Goal: Task Accomplishment & Management: Manage account settings

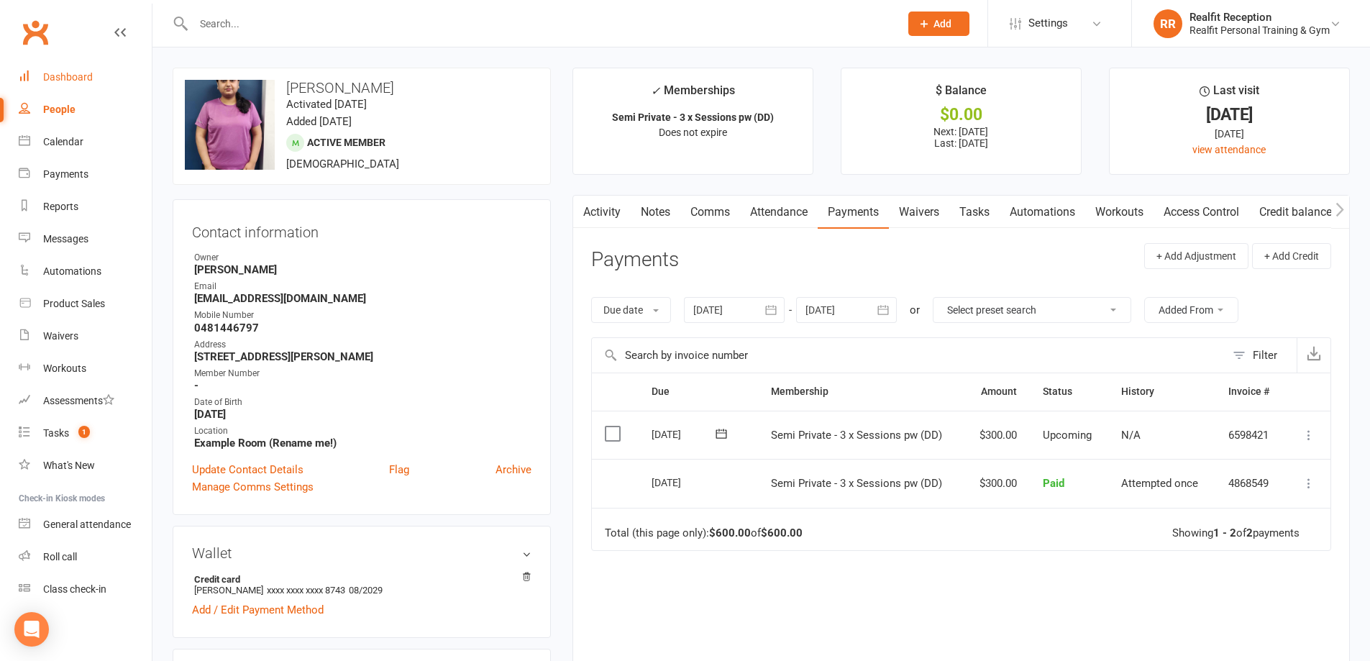
click at [81, 74] on div "Dashboard" at bounding box center [68, 77] width 50 height 12
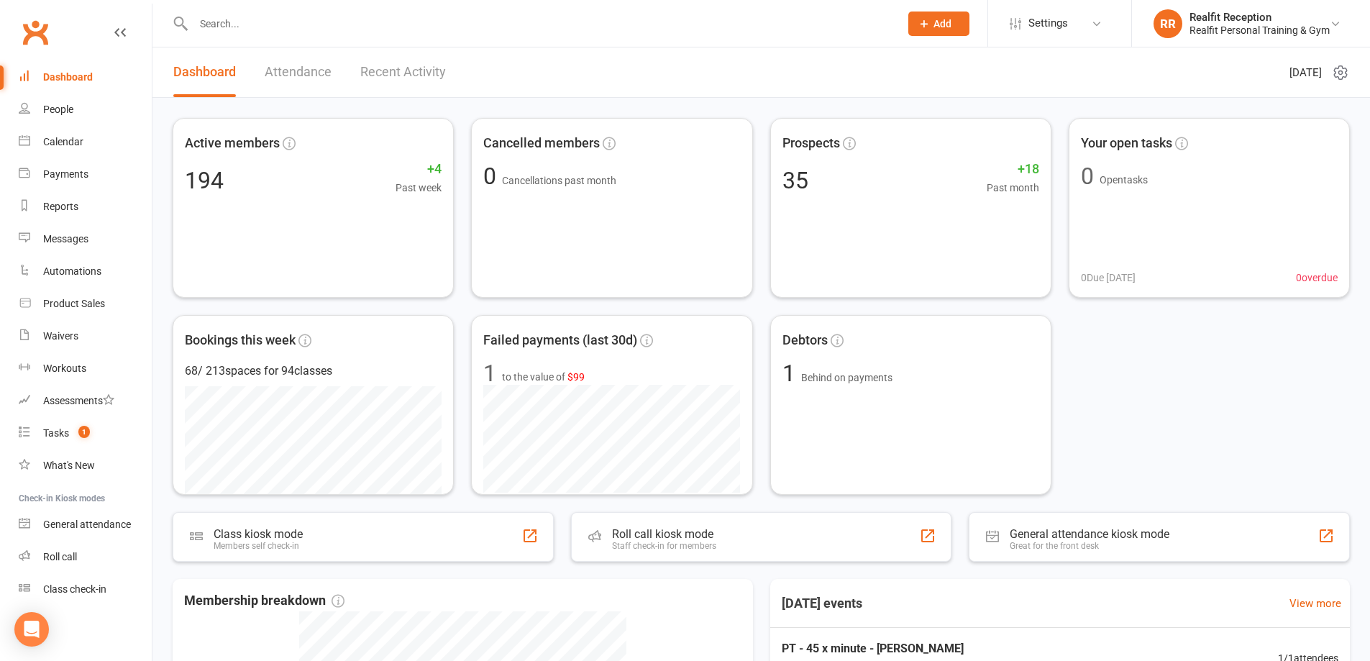
click at [379, 70] on link "Recent Activity" at bounding box center [403, 72] width 86 height 50
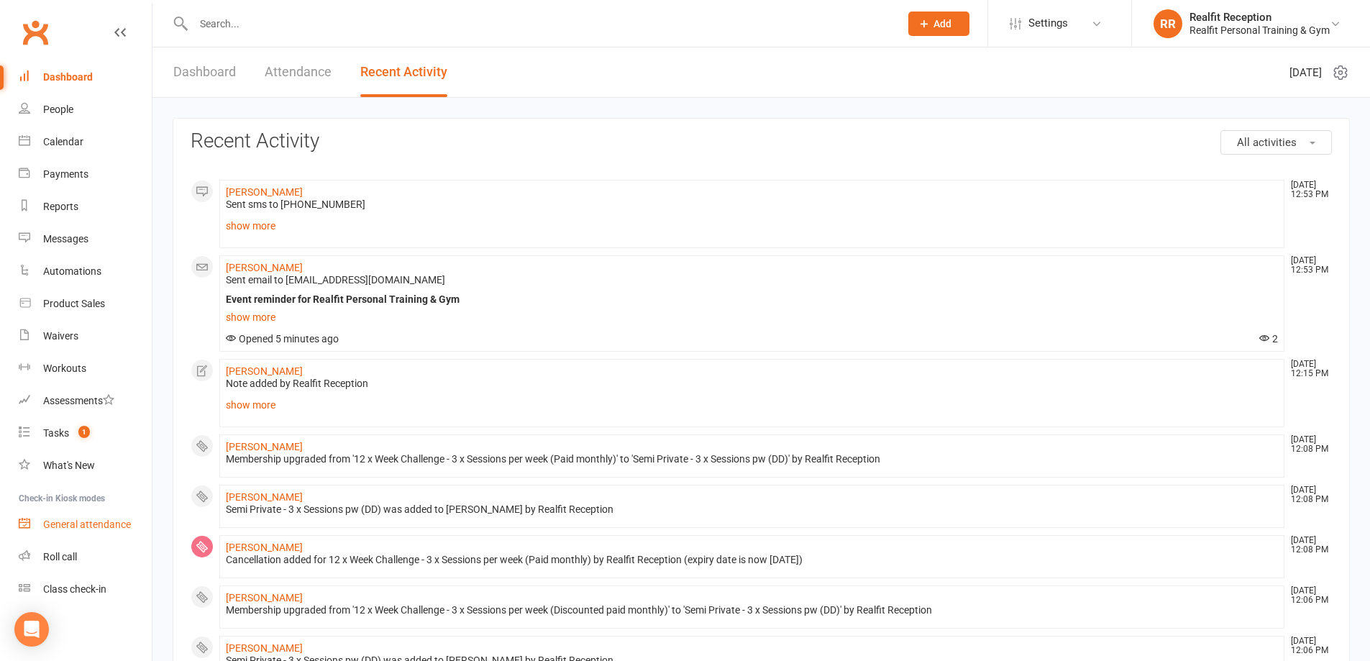
click at [86, 526] on div "General attendance" at bounding box center [87, 525] width 88 height 12
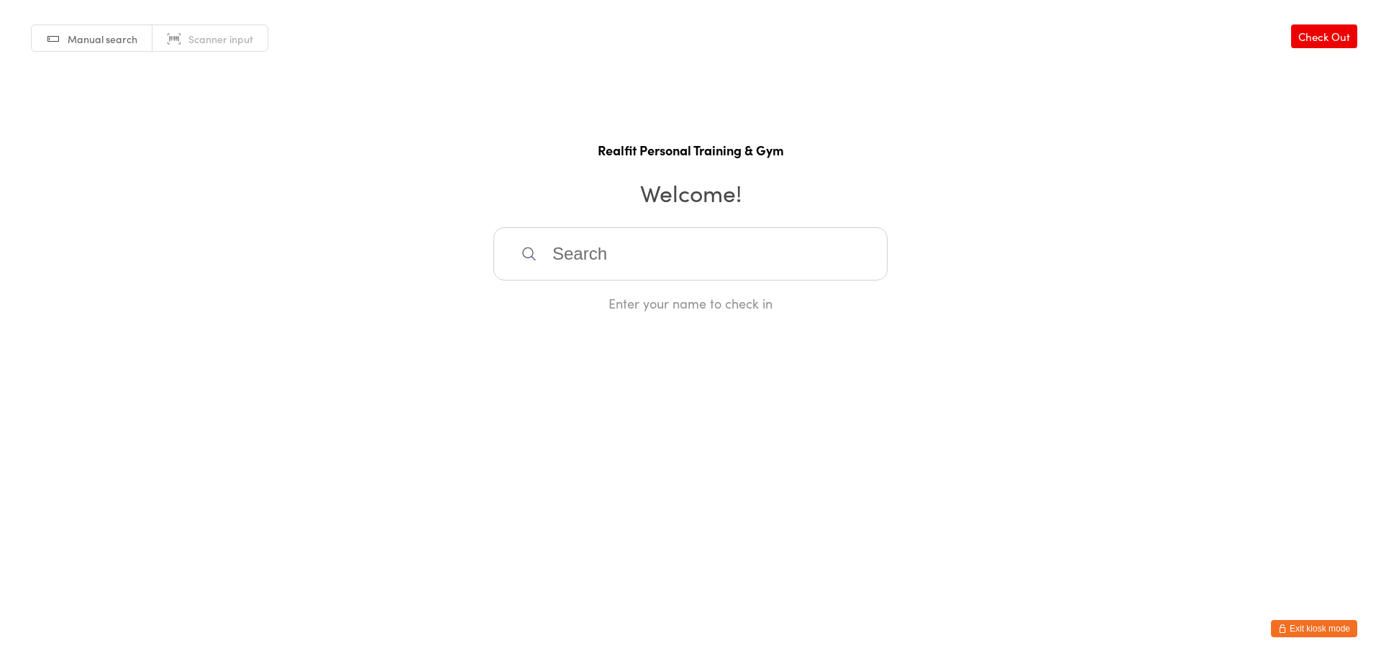
click at [596, 253] on input "search" at bounding box center [690, 253] width 394 height 53
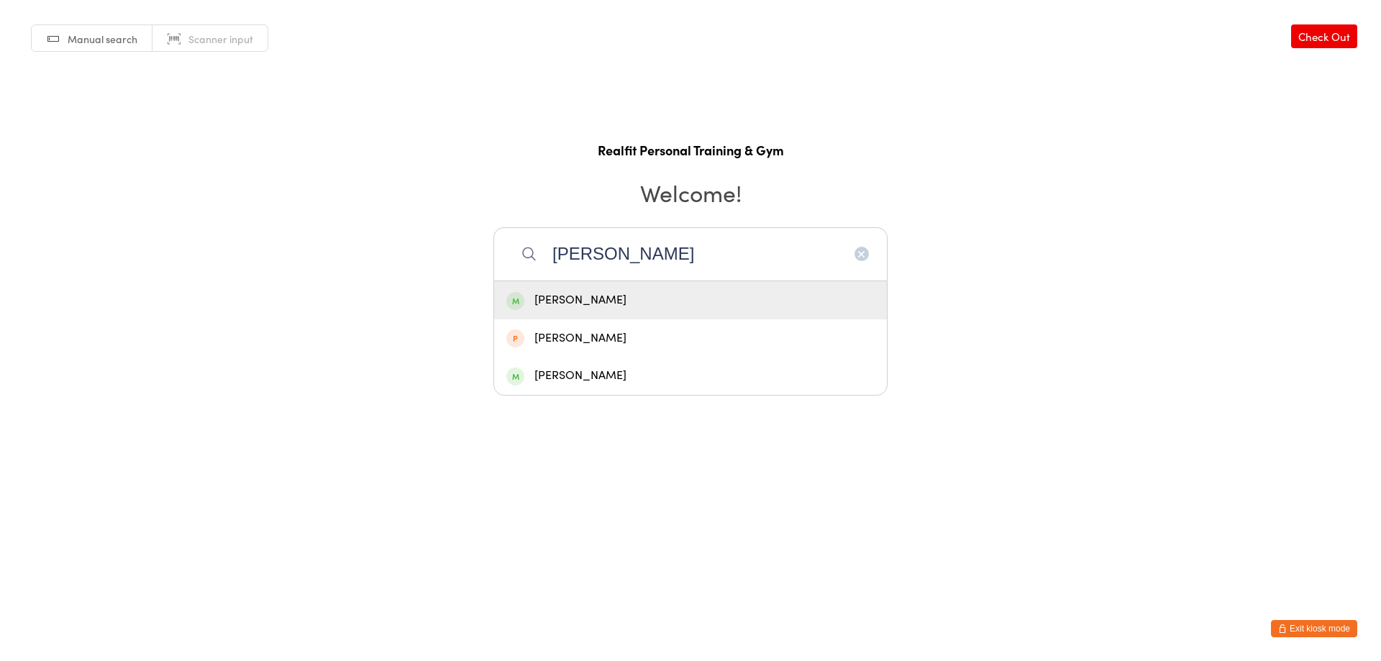
type input "krista"
click at [627, 300] on div "[PERSON_NAME]" at bounding box center [690, 300] width 368 height 19
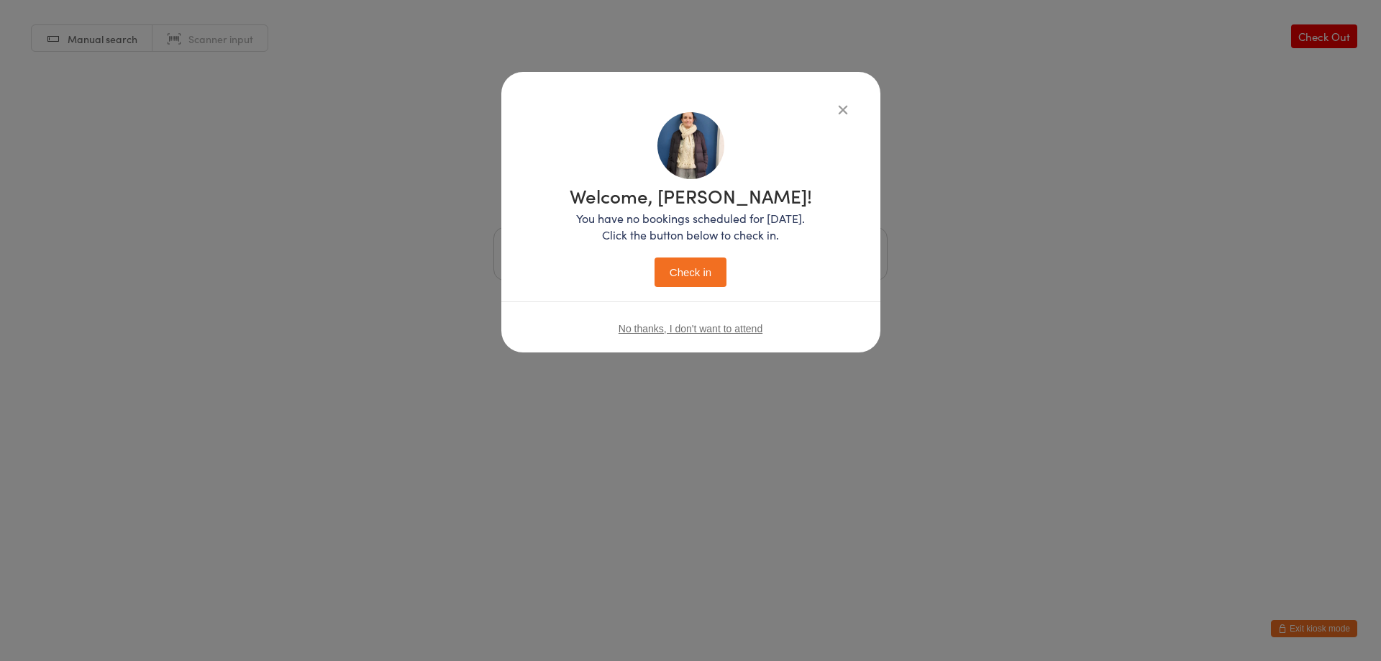
click at [665, 283] on button "Check in" at bounding box center [691, 271] width 72 height 29
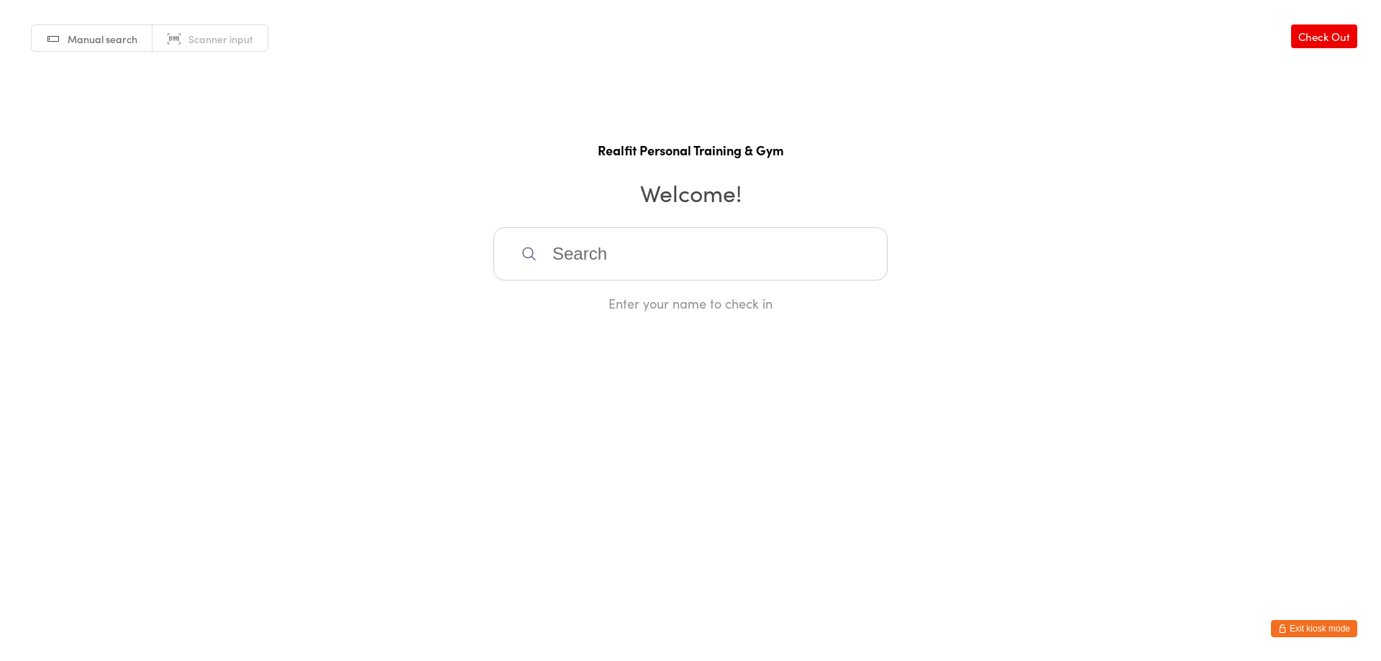
click at [1303, 629] on button "Exit kiosk mode" at bounding box center [1314, 628] width 86 height 17
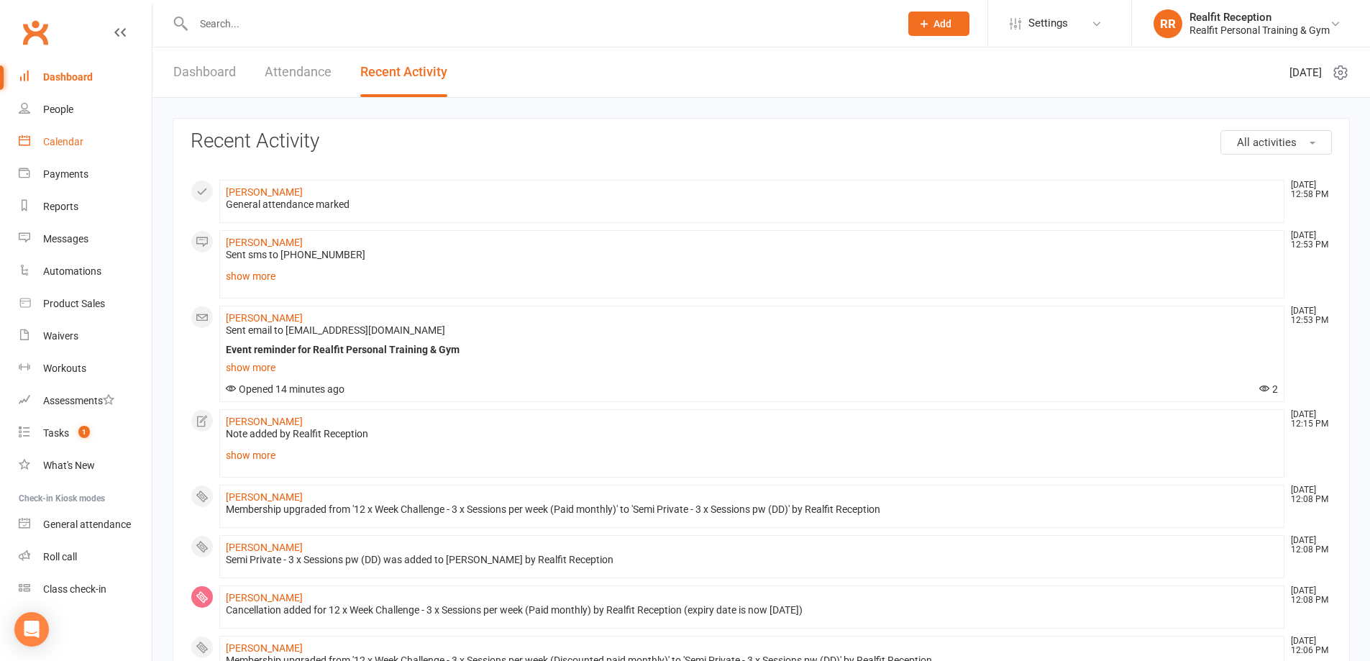
click at [61, 145] on div "Calendar" at bounding box center [63, 142] width 40 height 12
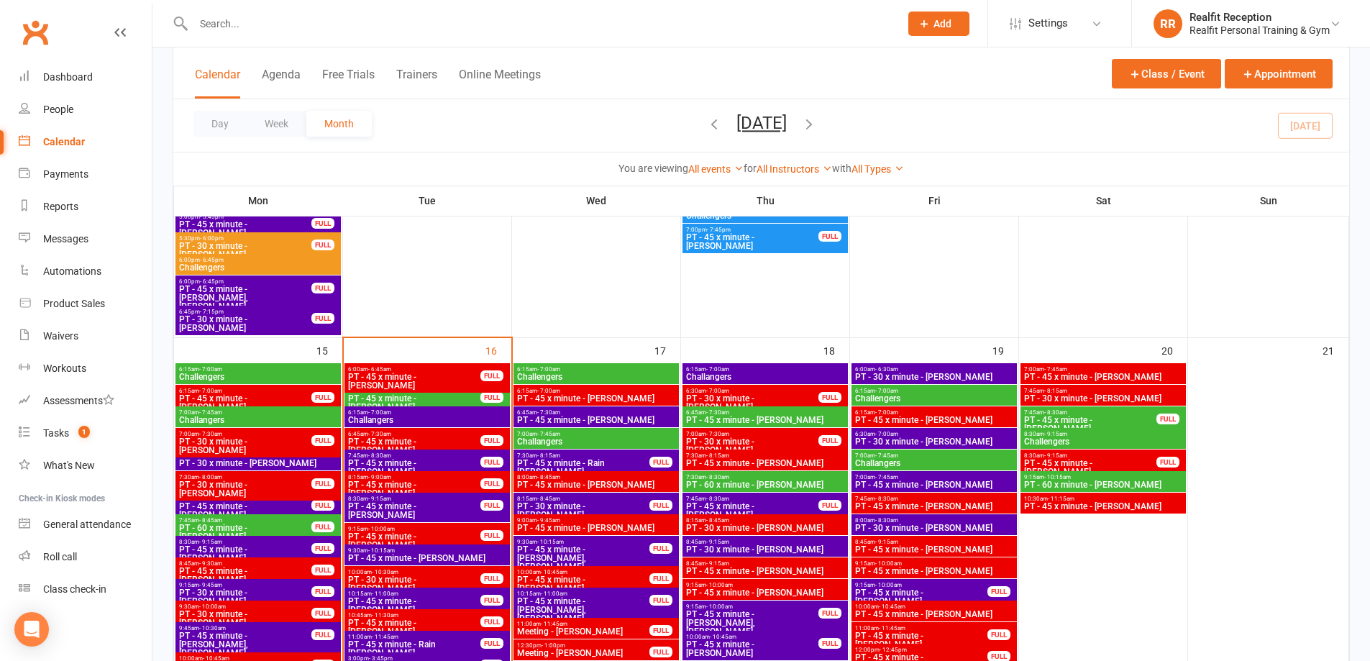
scroll to position [1151, 0]
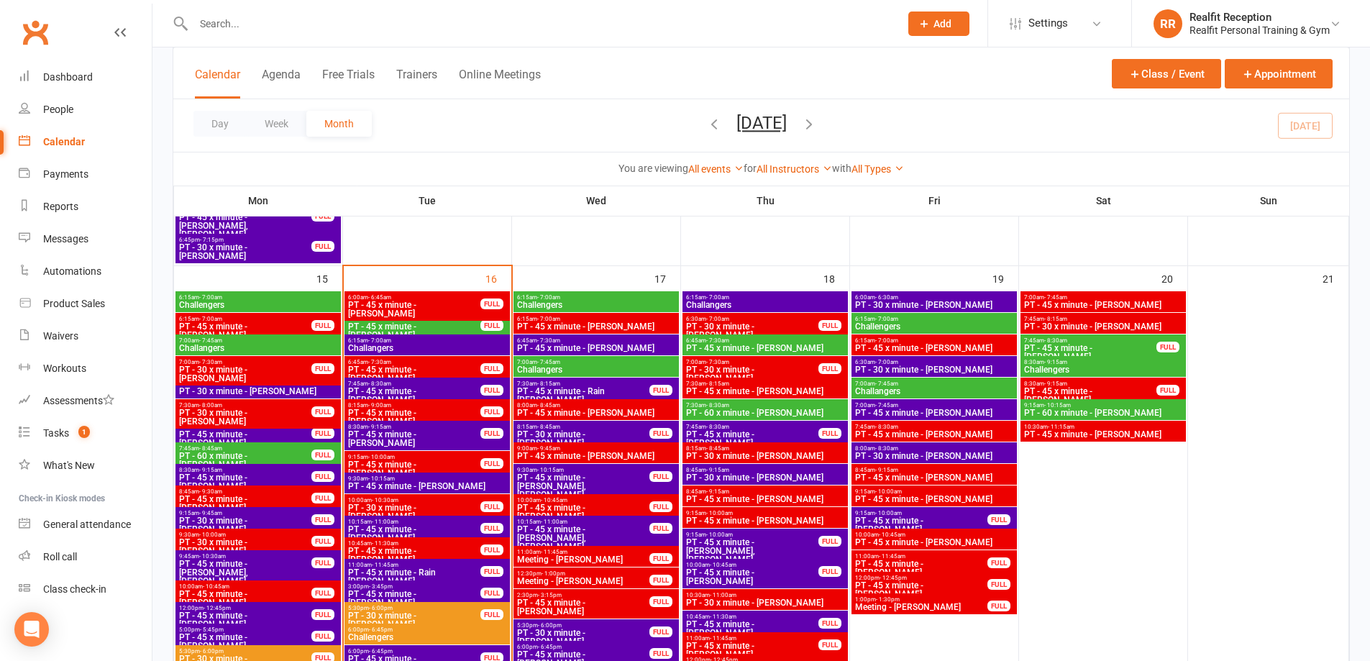
click at [611, 456] on span "PT - 45 x minute - [PERSON_NAME]" at bounding box center [596, 456] width 160 height 9
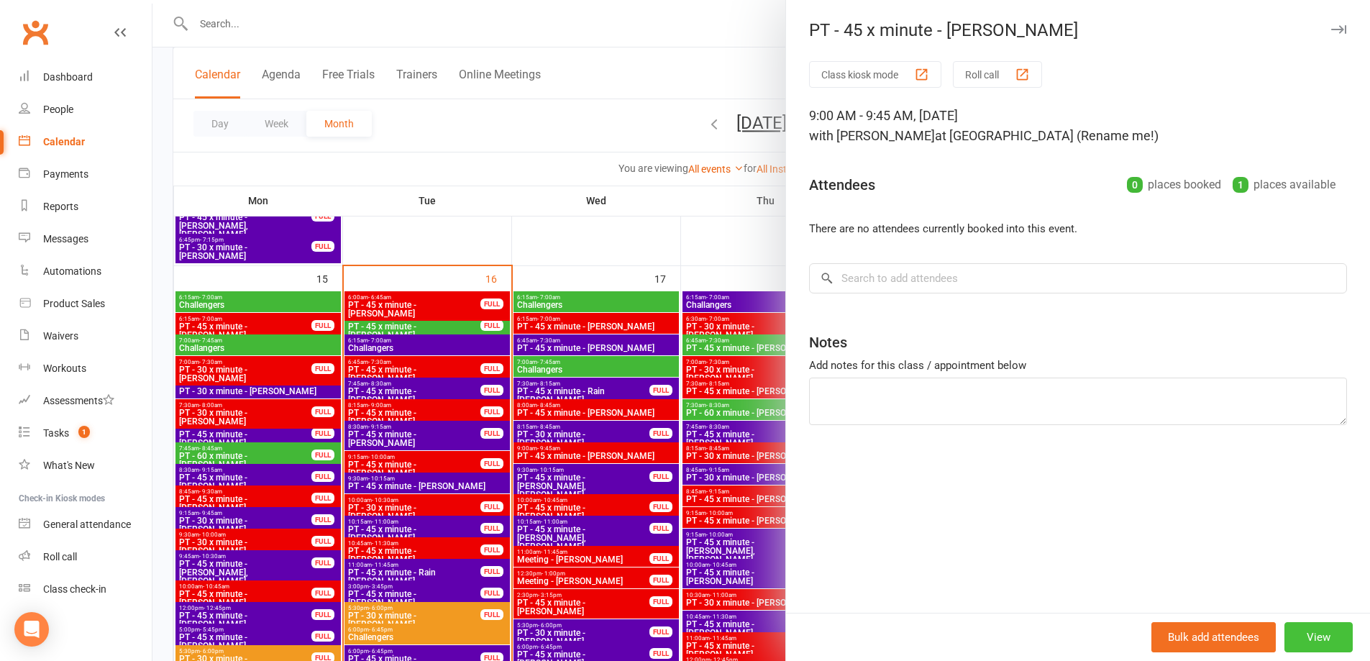
click at [1313, 637] on button "View" at bounding box center [1319, 637] width 68 height 30
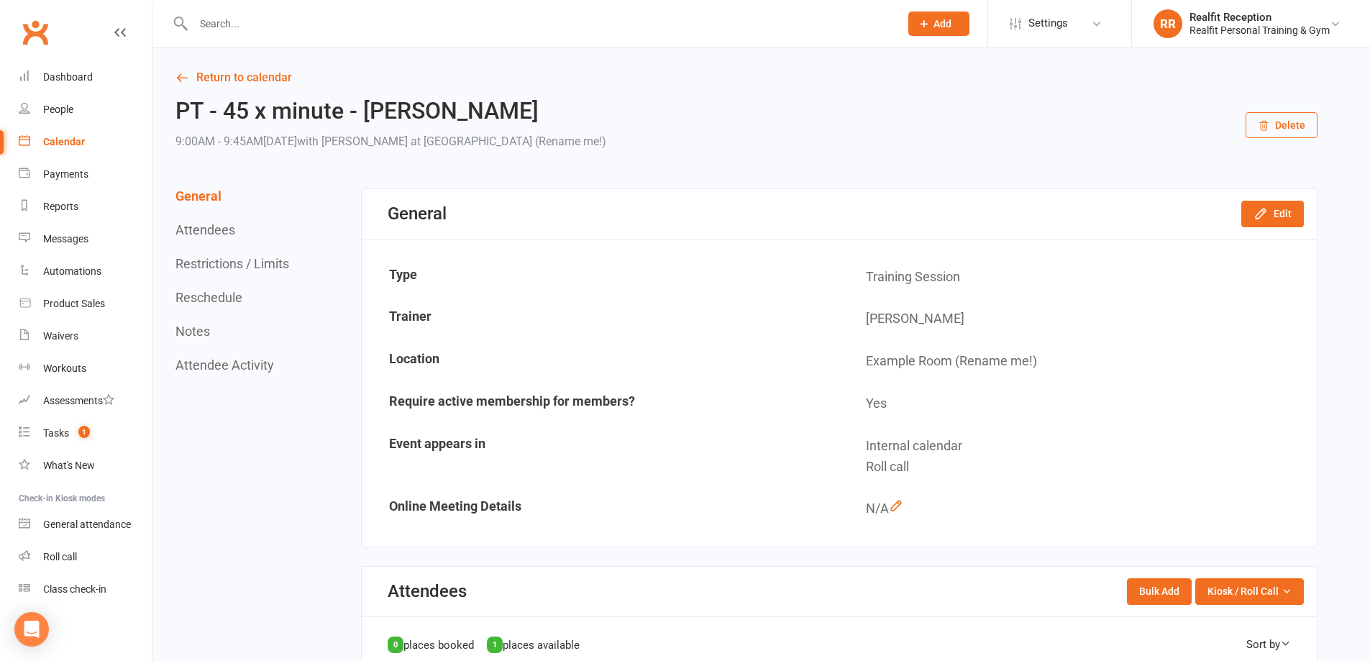
click at [1268, 127] on icon "button" at bounding box center [1264, 126] width 12 height 12
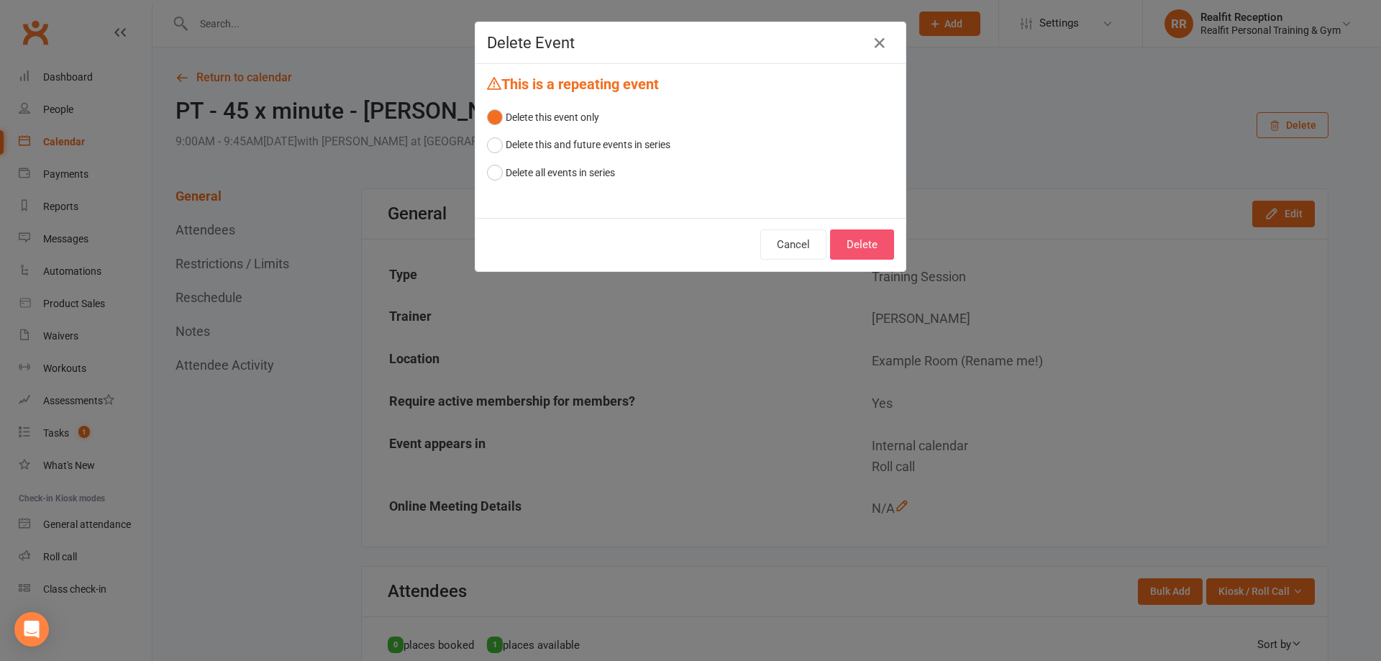
click at [867, 248] on button "Delete" at bounding box center [862, 244] width 64 height 30
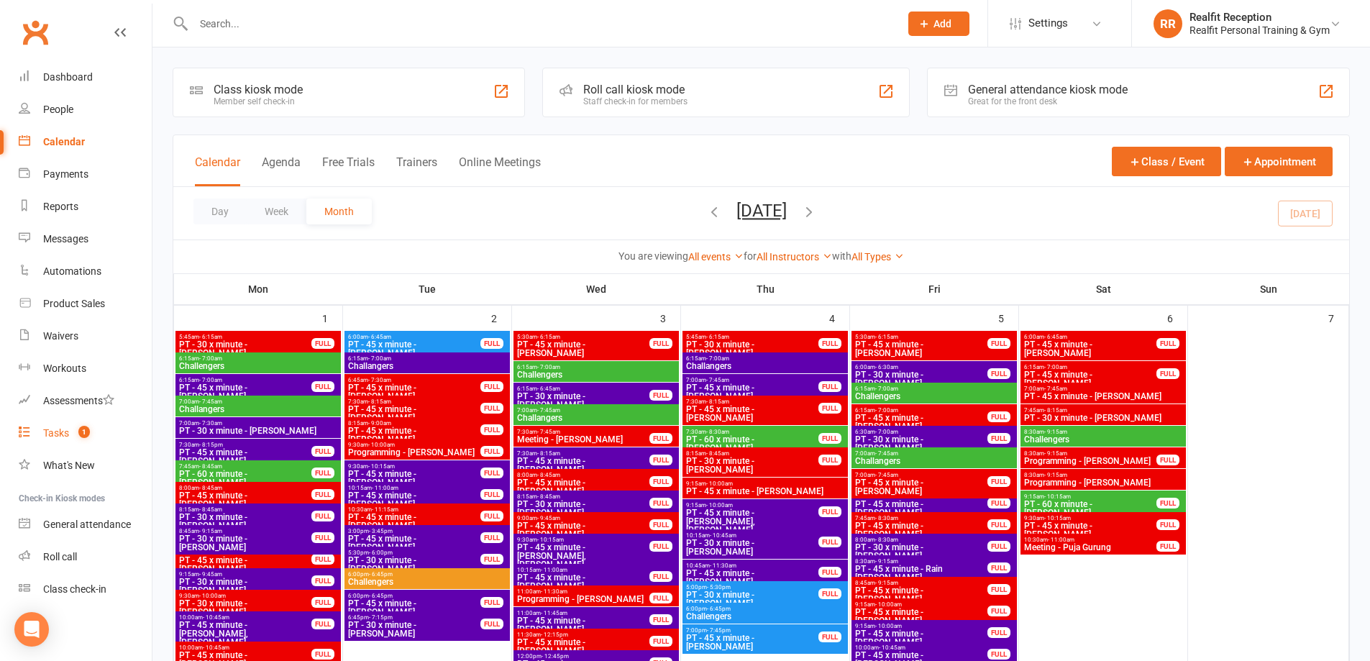
click at [57, 431] on div "Tasks" at bounding box center [56, 433] width 26 height 12
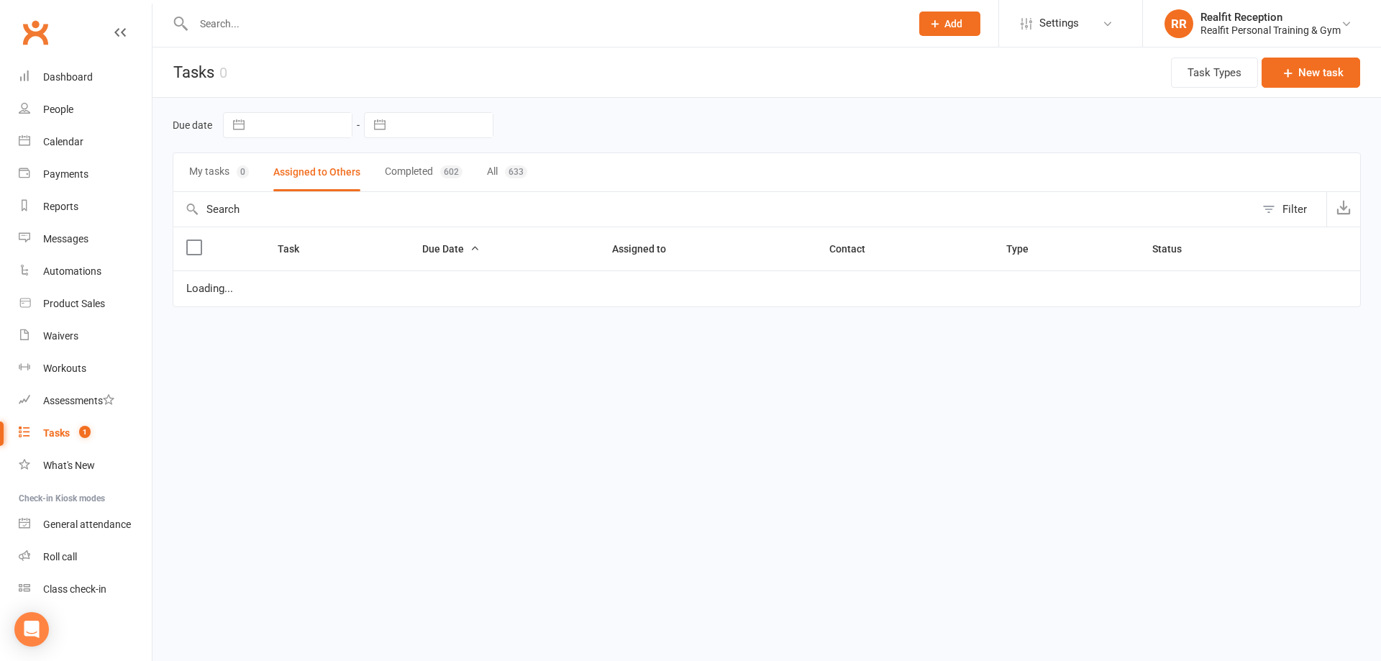
select select "started"
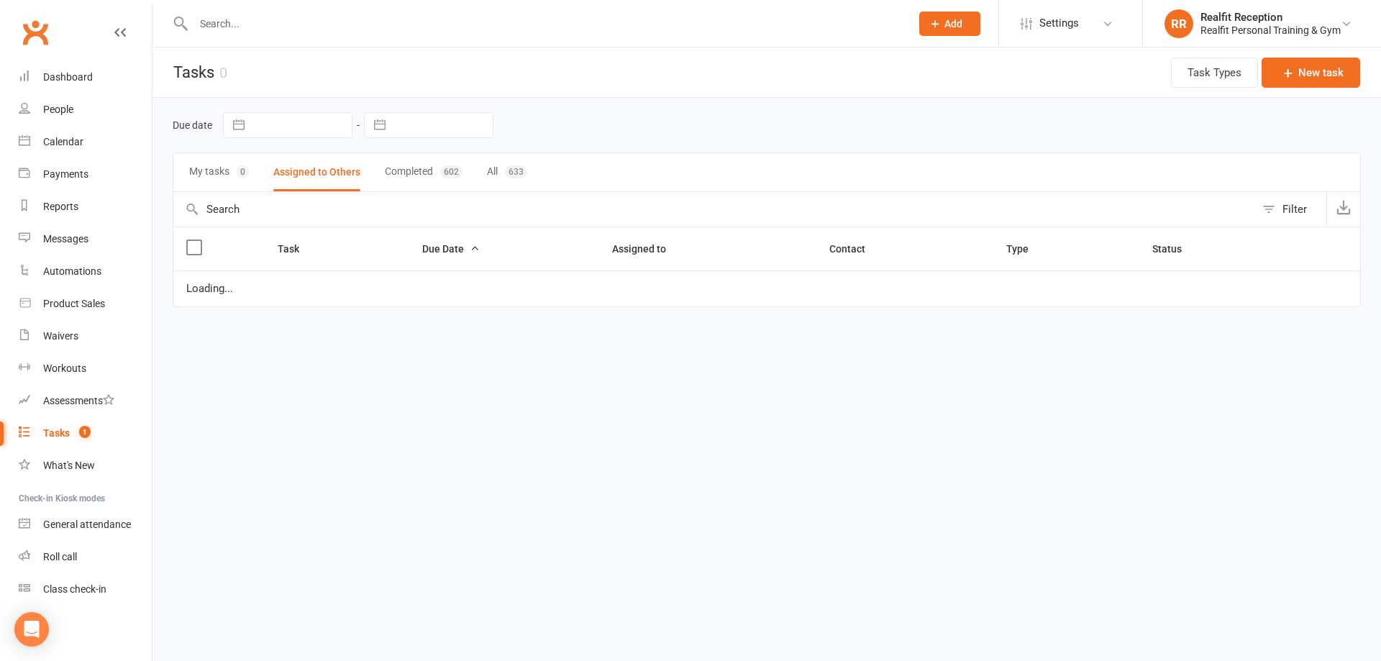
select select "started"
select select "waiting"
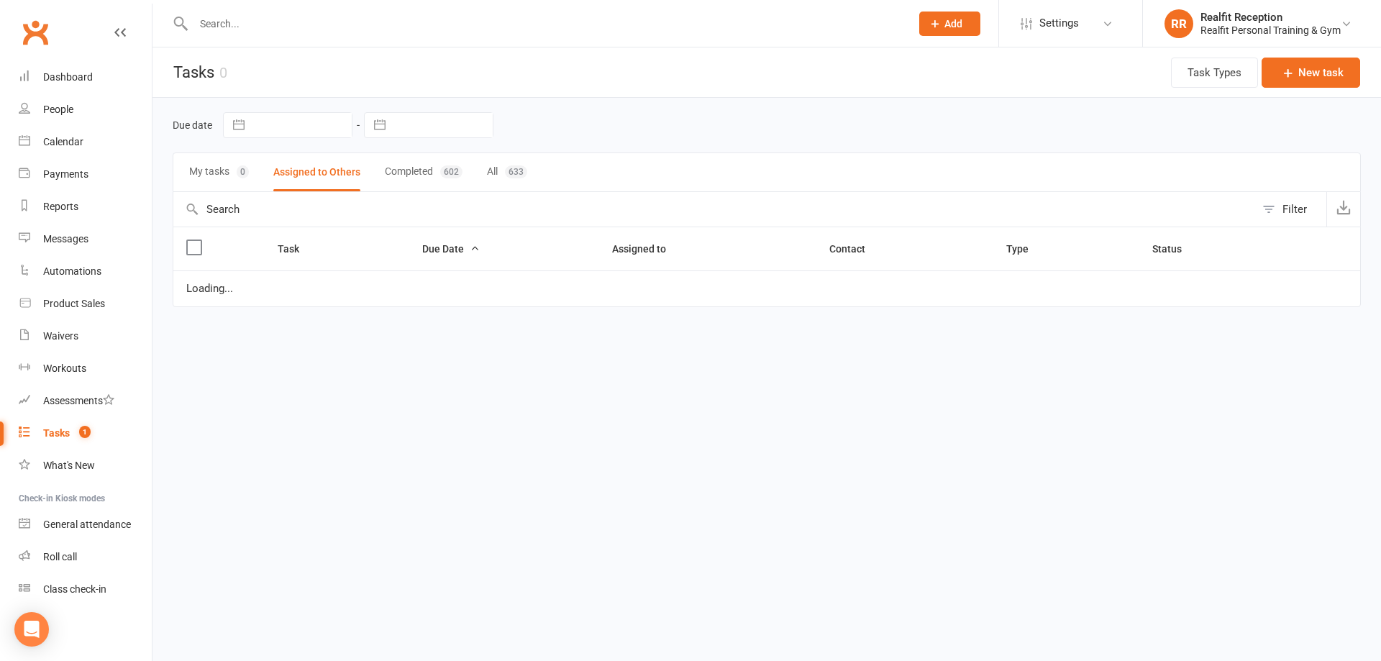
select select "waiting"
select select "started"
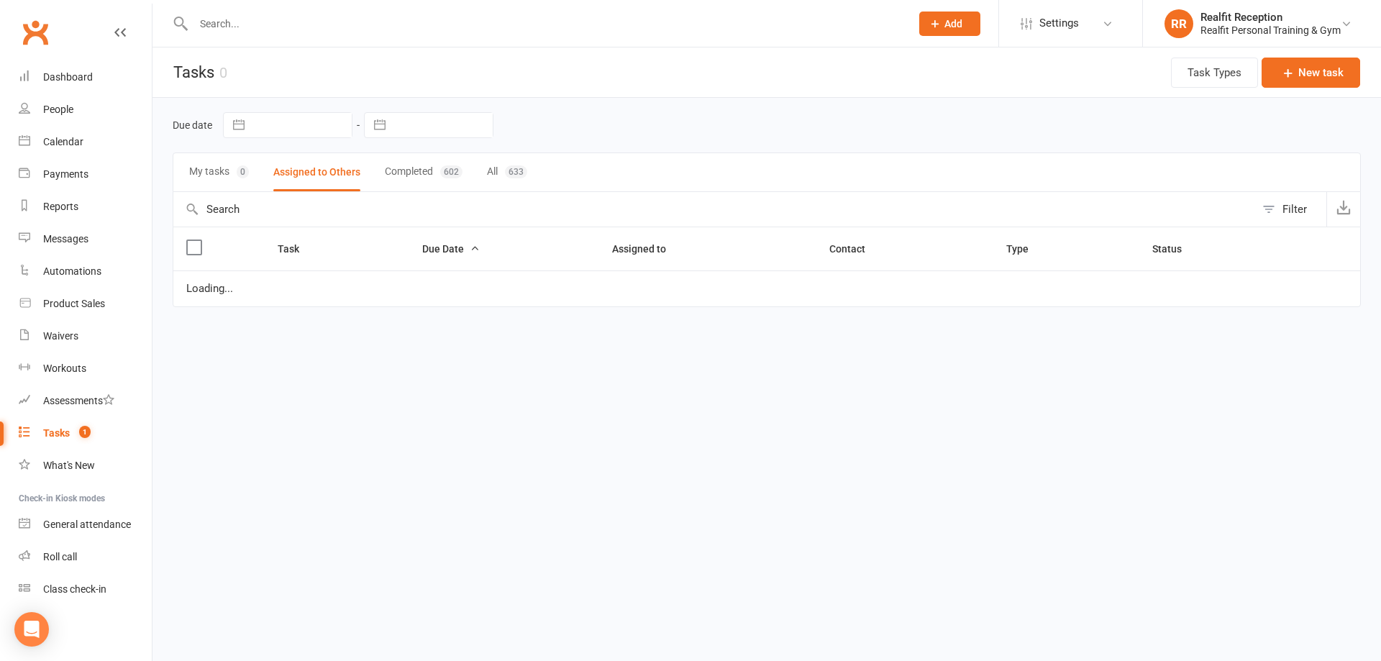
select select "waiting"
select select "started"
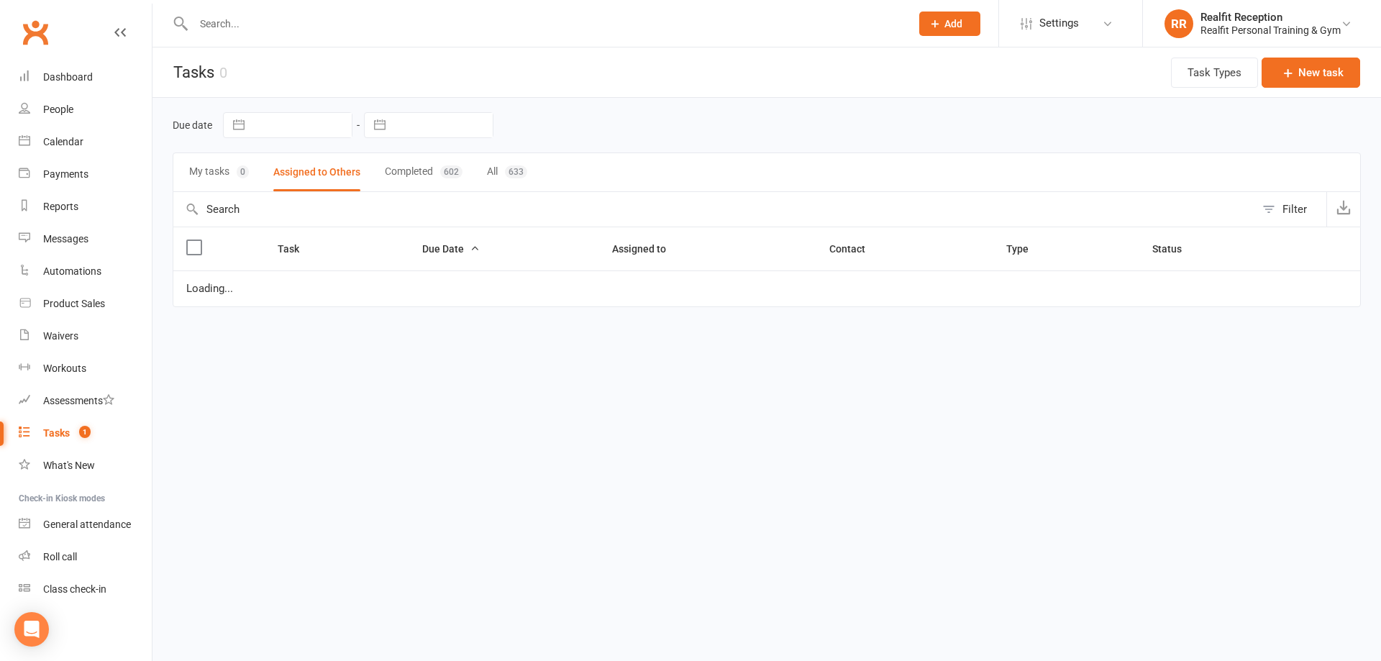
select select "started"
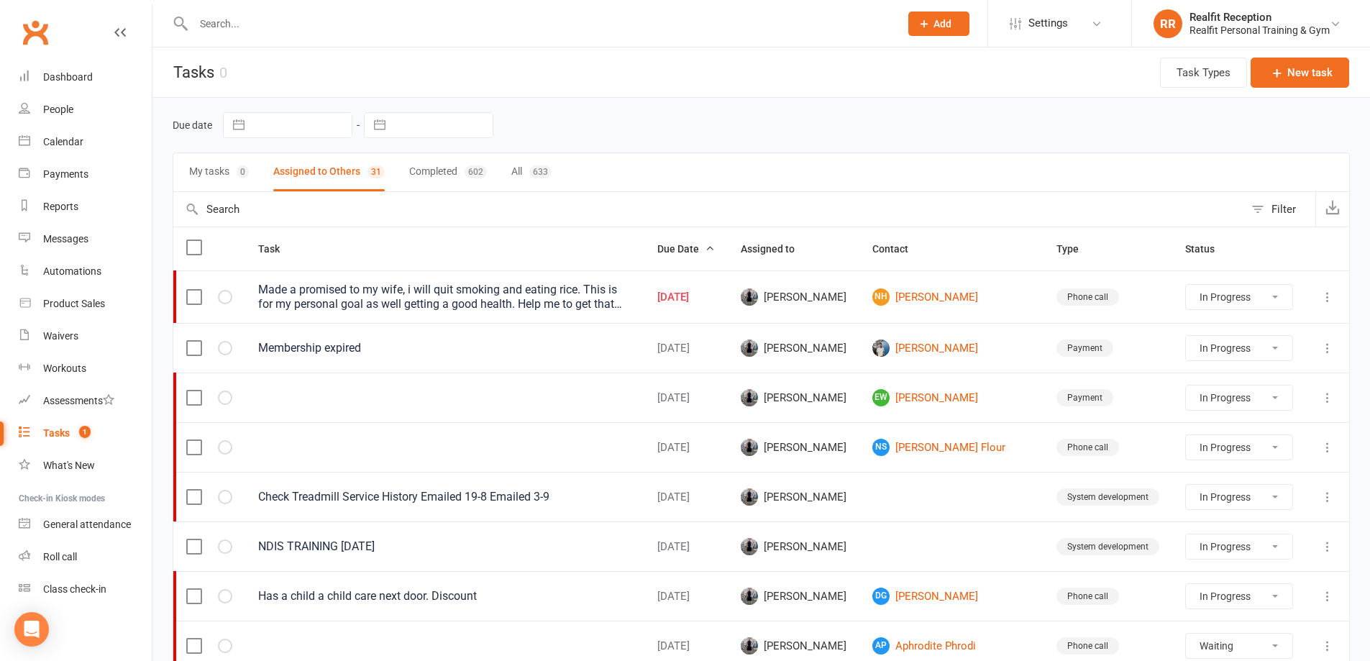
click at [1326, 299] on icon at bounding box center [1328, 297] width 14 height 14
click at [982, 291] on link "NH [PERSON_NAME]" at bounding box center [951, 296] width 158 height 17
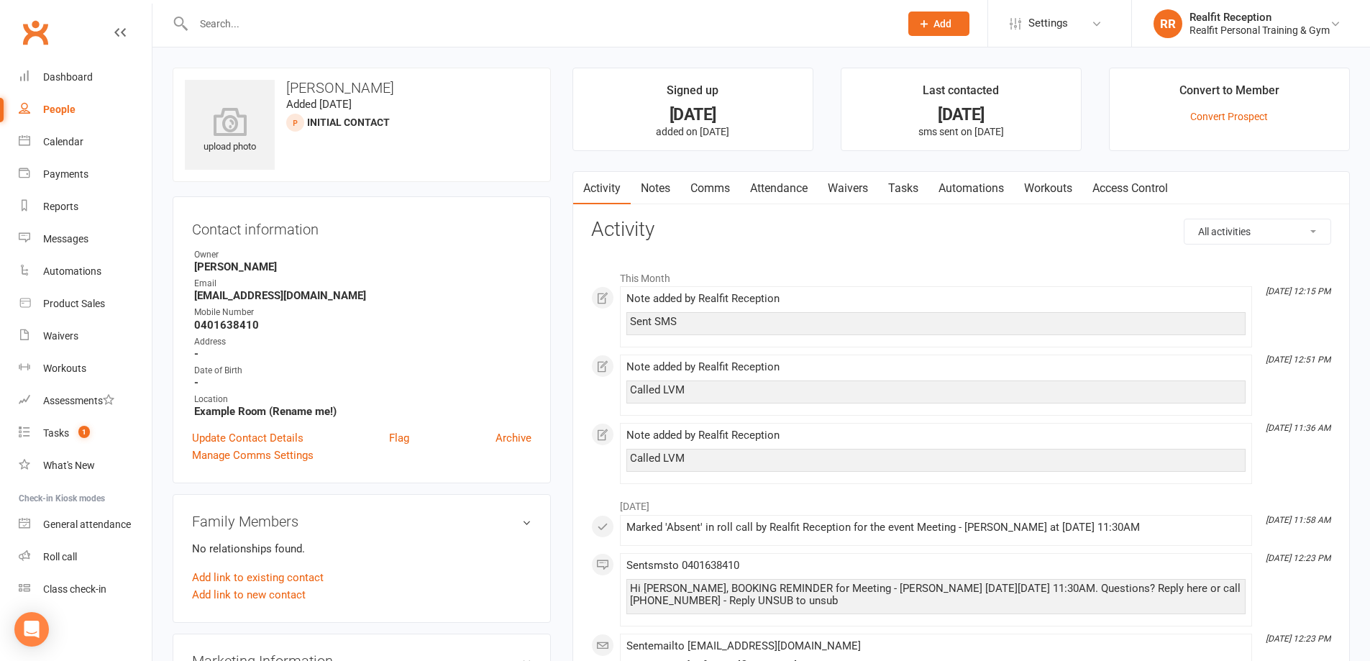
click at [893, 185] on link "Tasks" at bounding box center [903, 188] width 50 height 33
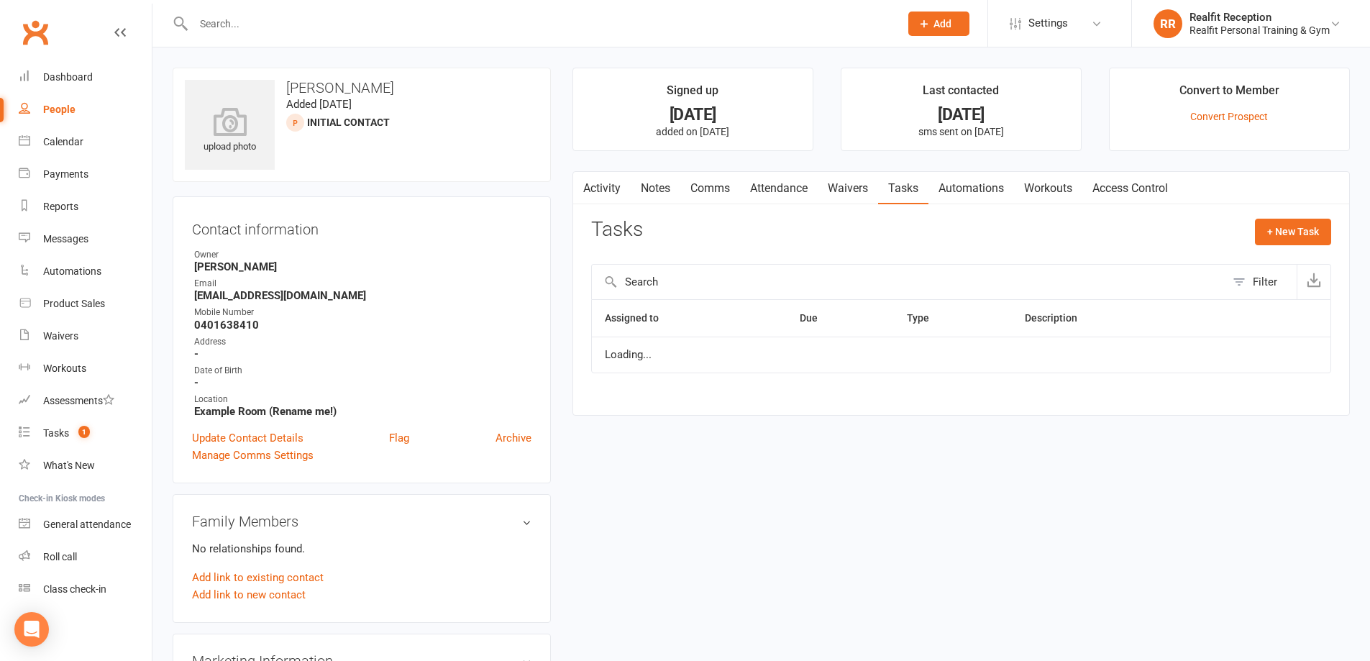
select select "started"
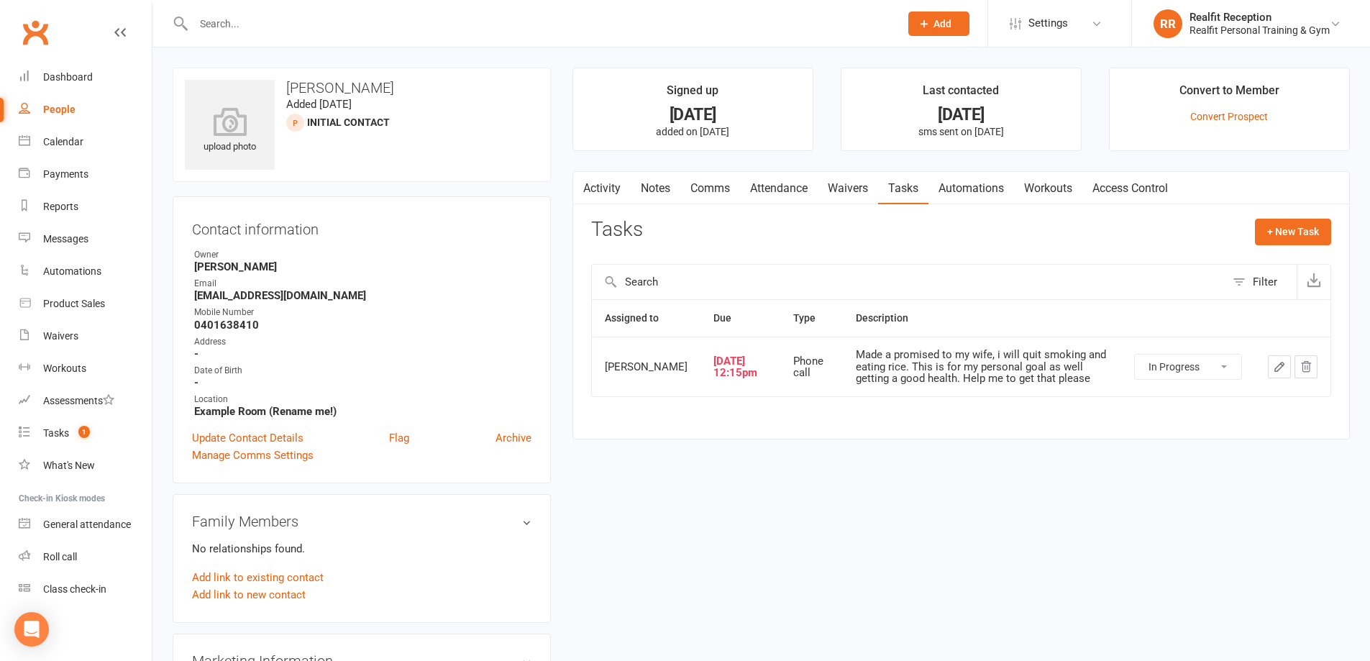
click at [1274, 368] on icon "button" at bounding box center [1279, 366] width 13 height 13
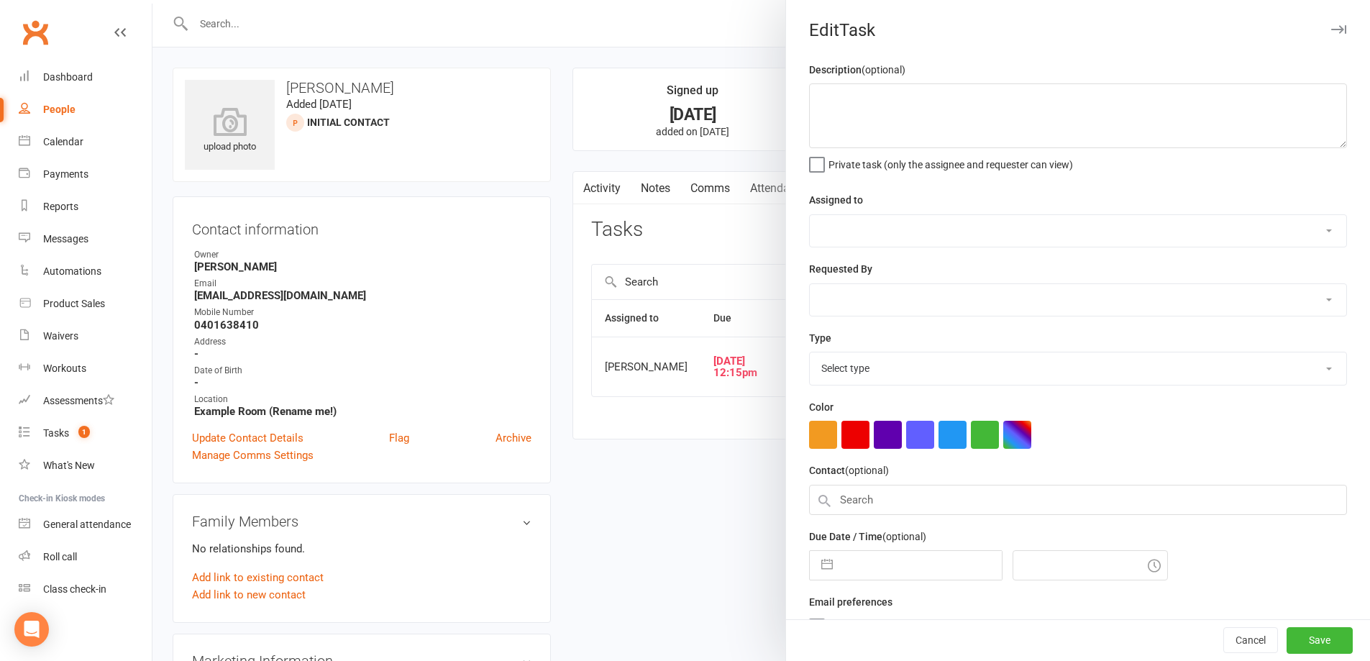
type textarea "Made a promised to my wife, i will quit smoking and eating rice. This is for my…"
select select "49223"
type input "[DATE]"
type input "12:15pm"
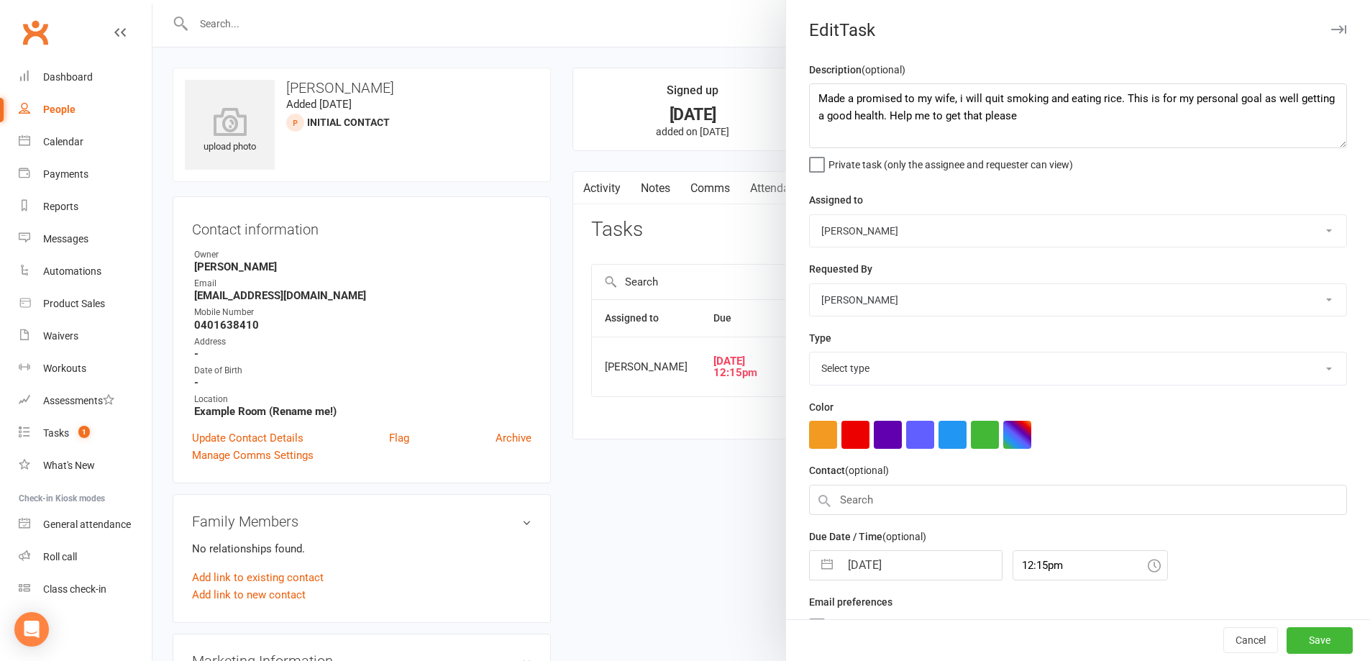
select select "26751"
click at [929, 575] on input "[DATE]" at bounding box center [921, 561] width 162 height 29
select select "7"
select select "2025"
select select "8"
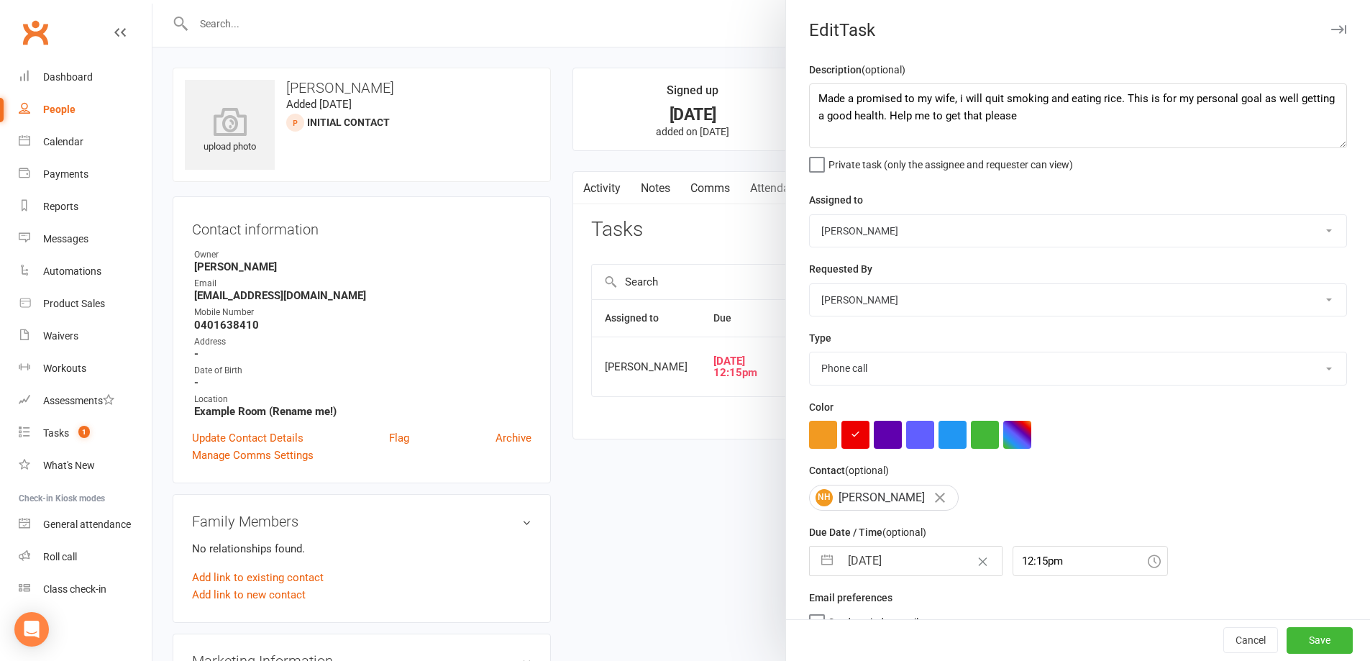
select select "2025"
select select "9"
select select "2025"
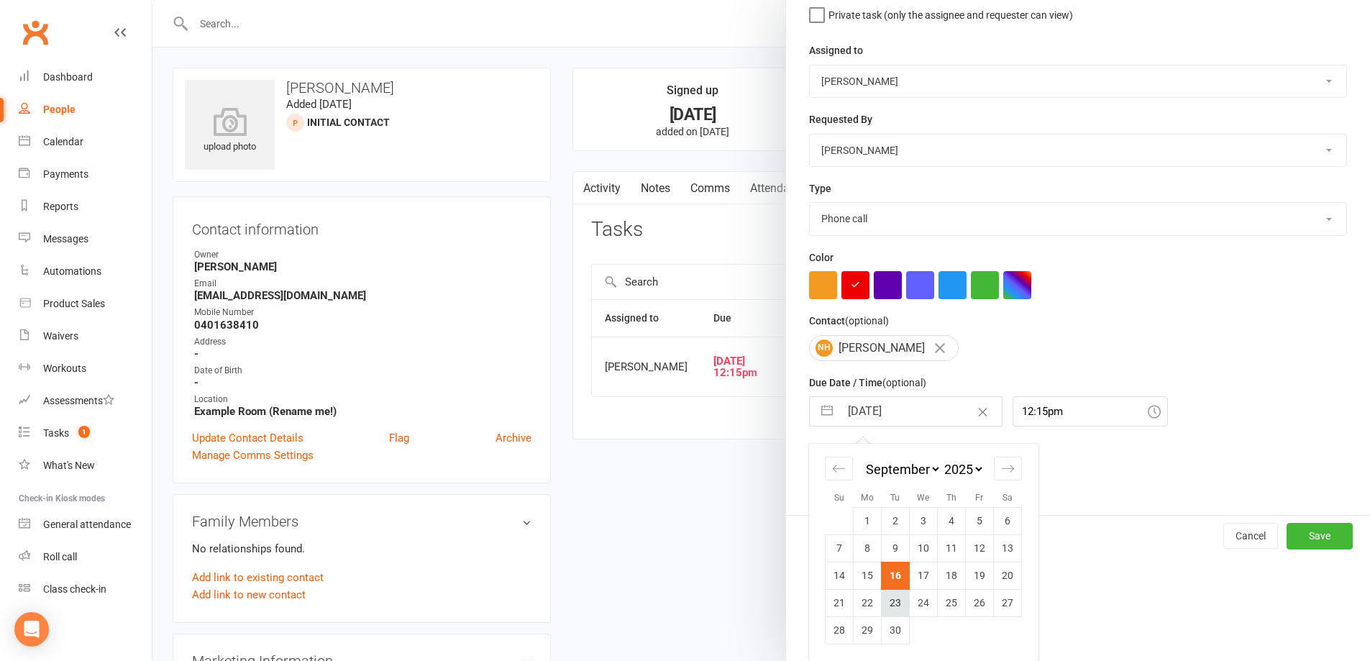
click at [894, 606] on td "23" at bounding box center [896, 602] width 28 height 27
type input "[DATE]"
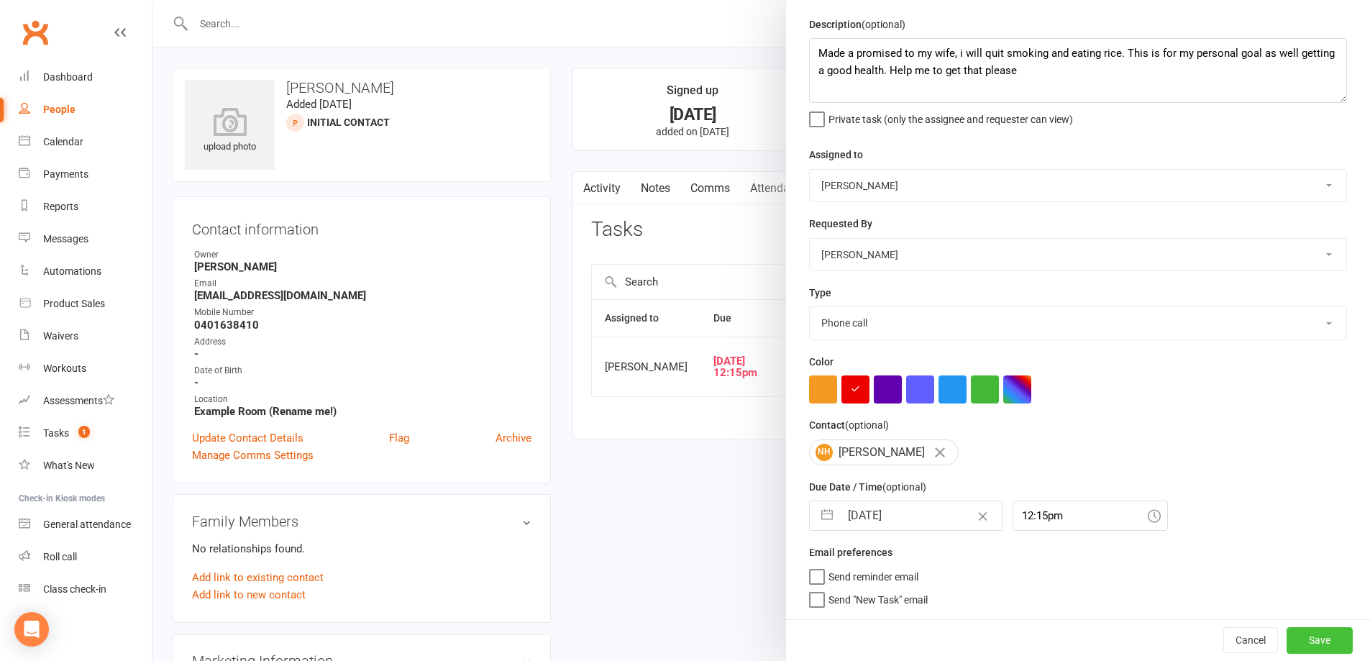
click at [1302, 639] on button "Save" at bounding box center [1320, 640] width 66 height 26
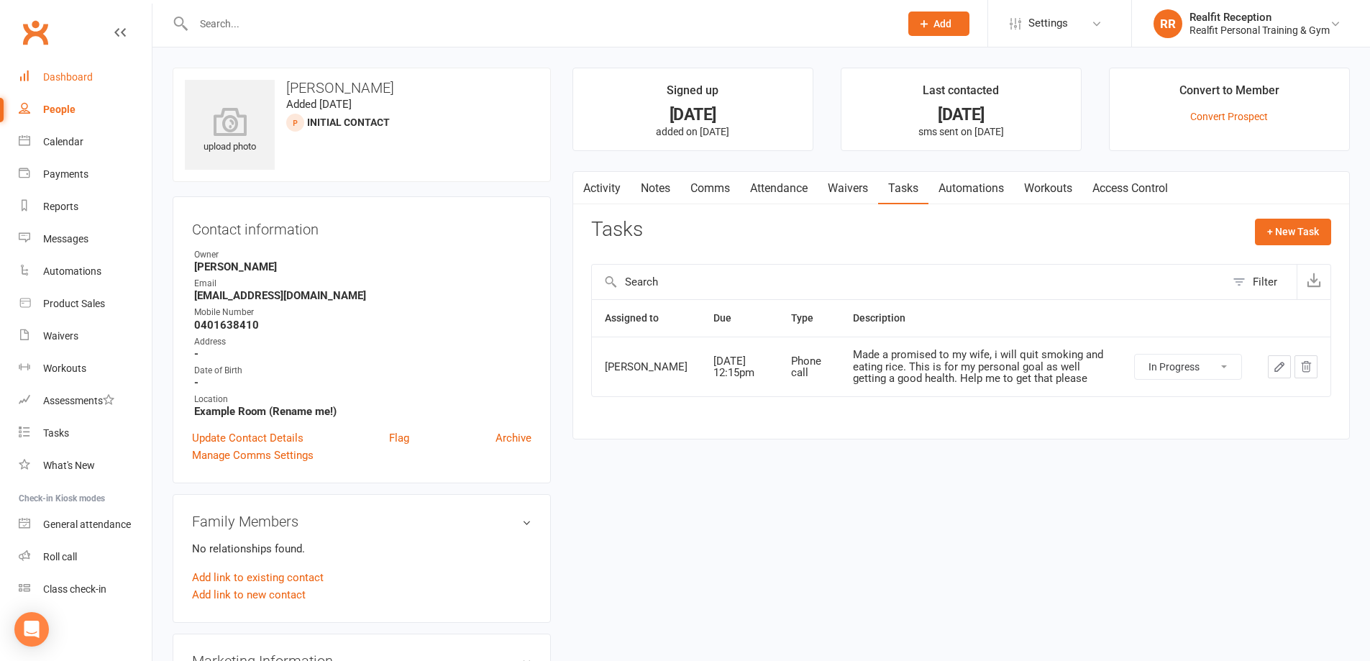
click at [68, 72] on div "Dashboard" at bounding box center [68, 77] width 50 height 12
